Goal: Navigation & Orientation: Find specific page/section

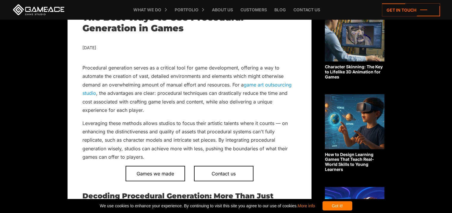
scroll to position [177, 0]
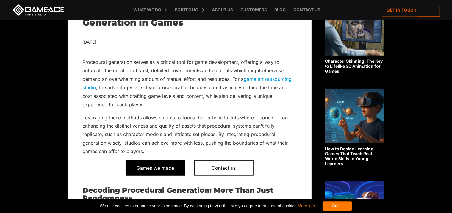
click at [162, 166] on span "Games we made" at bounding box center [156, 167] width 60 height 15
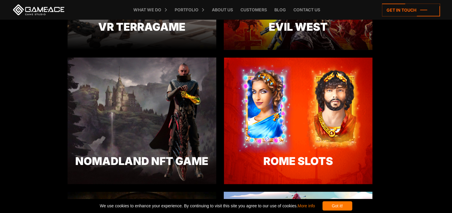
scroll to position [955, 0]
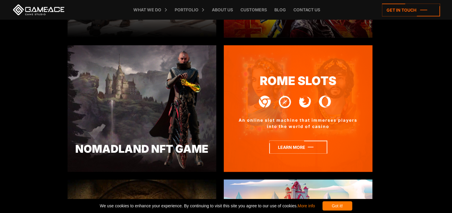
click at [288, 147] on icon at bounding box center [299, 147] width 58 height 13
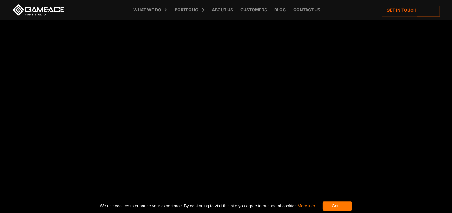
scroll to position [724, 0]
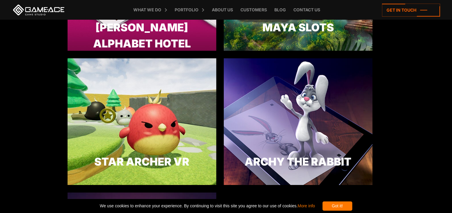
scroll to position [1606, 0]
